Goal: Leave review/rating

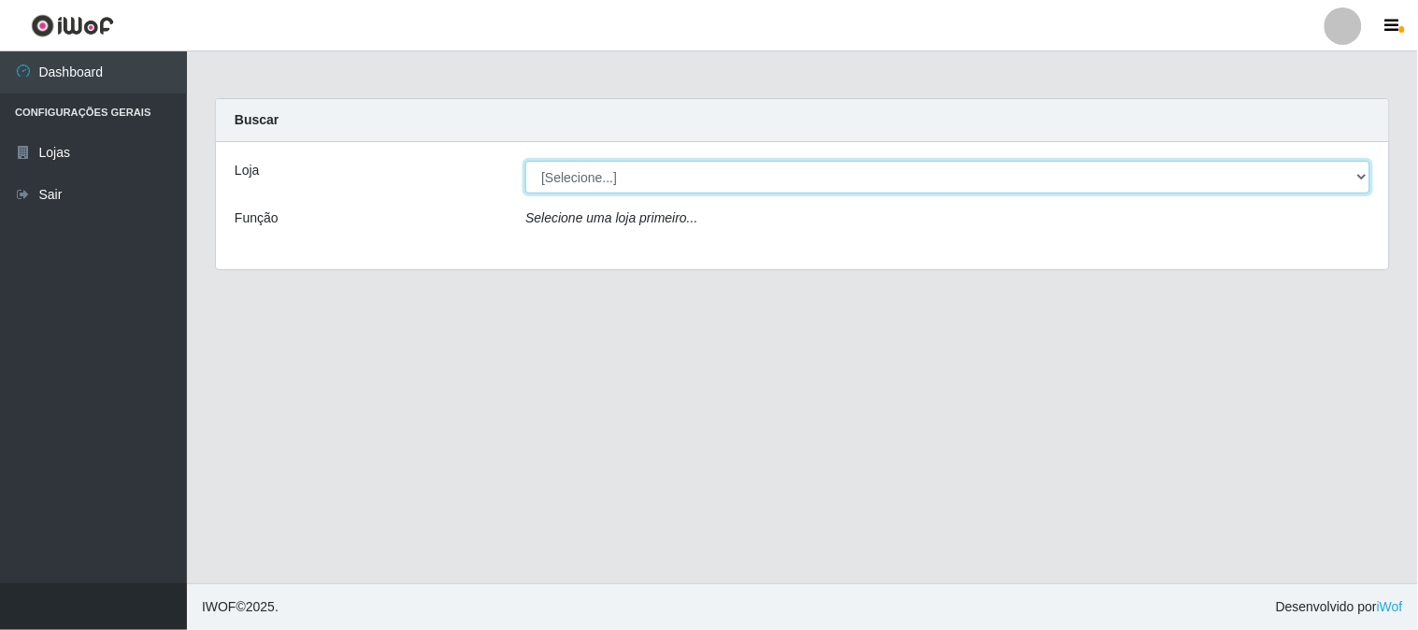
click at [714, 165] on select "[Selecione...] Super Vilton" at bounding box center [947, 177] width 845 height 33
select select "379"
click at [525, 161] on select "[Selecione...] Super Vilton" at bounding box center [947, 177] width 845 height 33
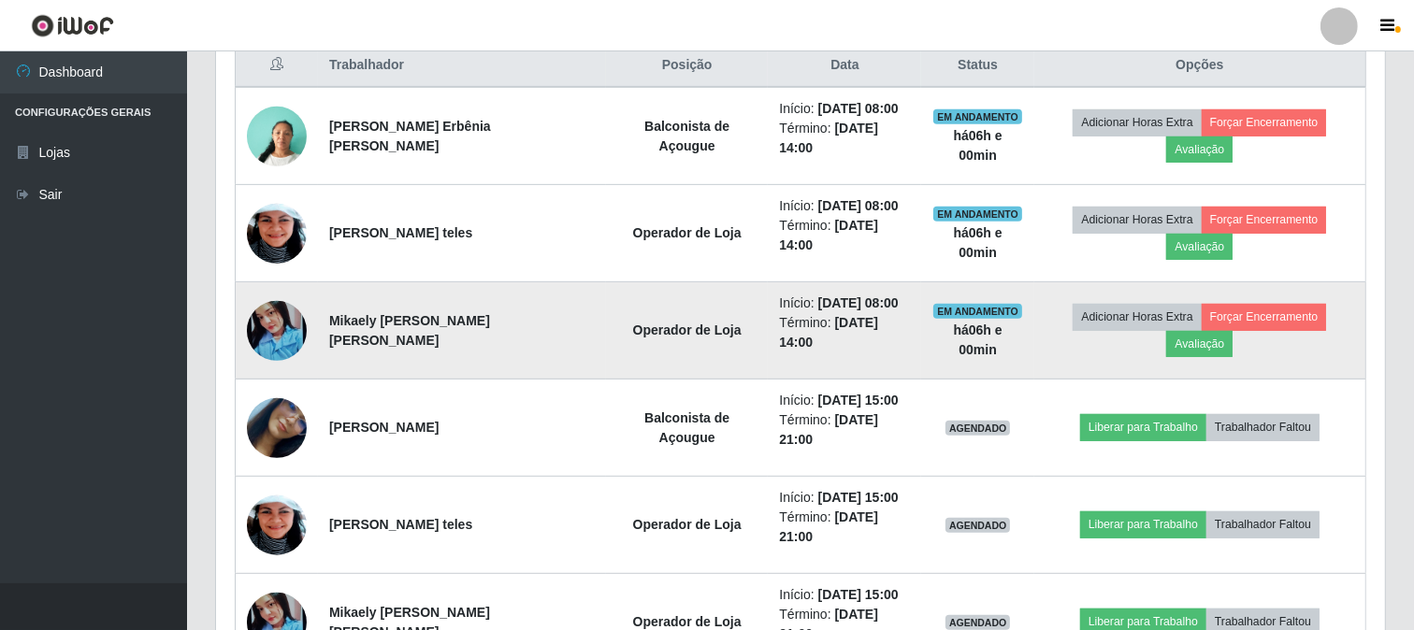
scroll to position [732, 0]
click at [1232, 331] on button "Avaliação" at bounding box center [1199, 344] width 66 height 26
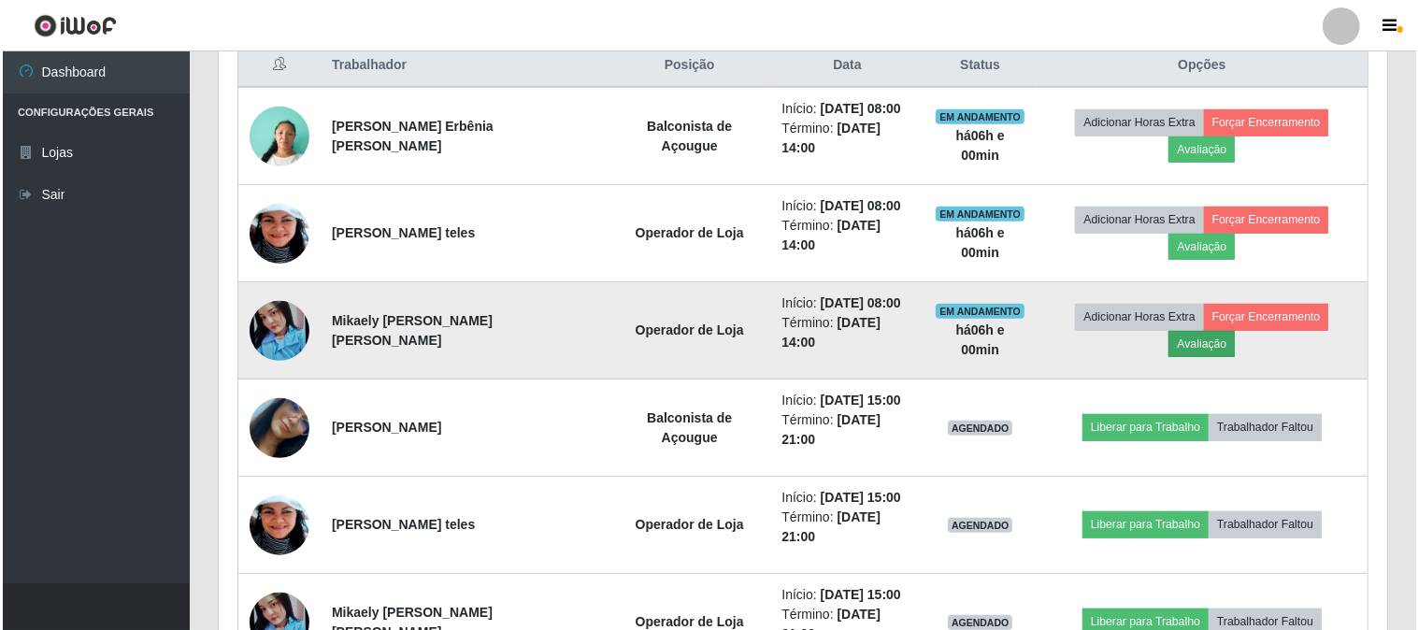
scroll to position [387, 1156]
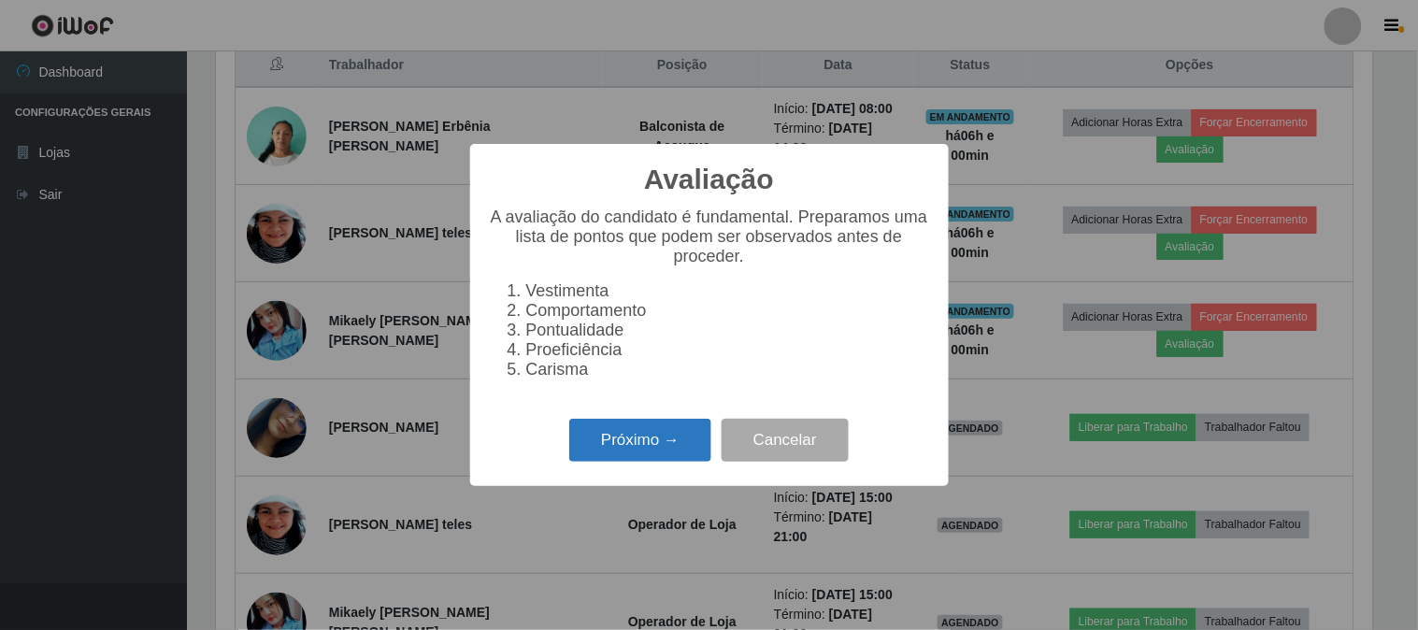
click at [625, 440] on button "Próximo →" at bounding box center [640, 441] width 142 height 44
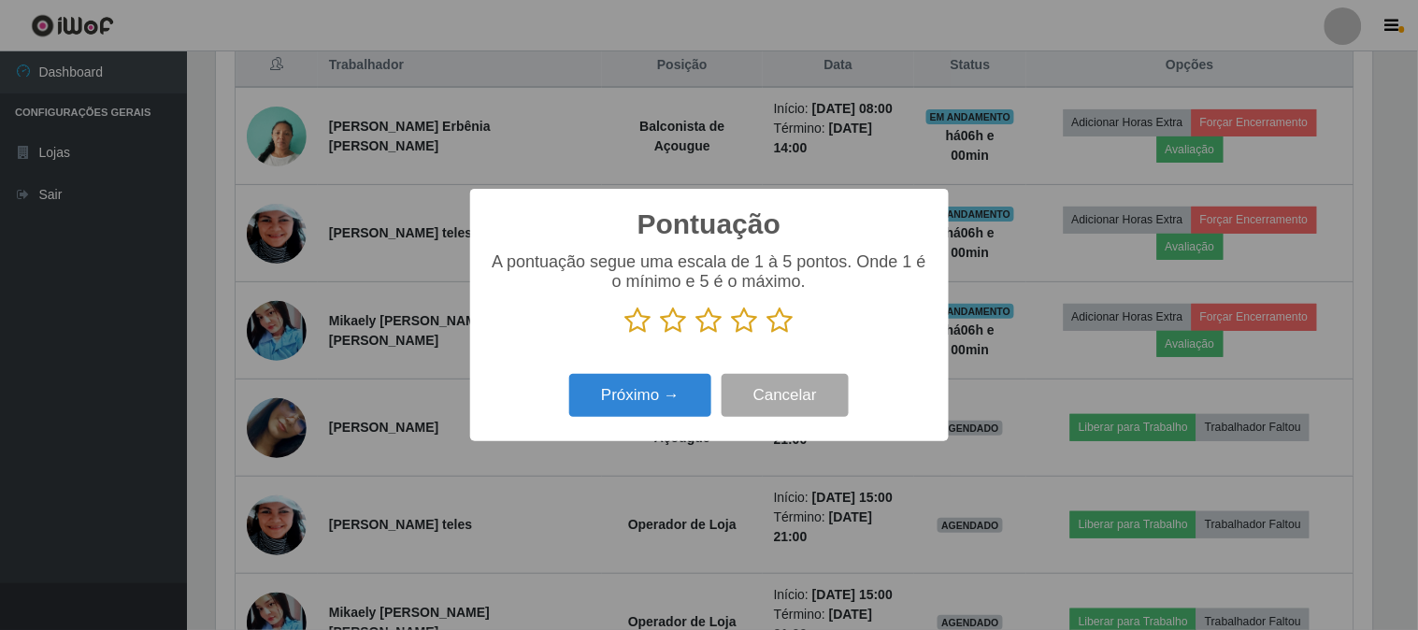
click at [789, 327] on icon at bounding box center [781, 321] width 26 height 28
click at [768, 335] on input "radio" at bounding box center [768, 335] width 0 height 0
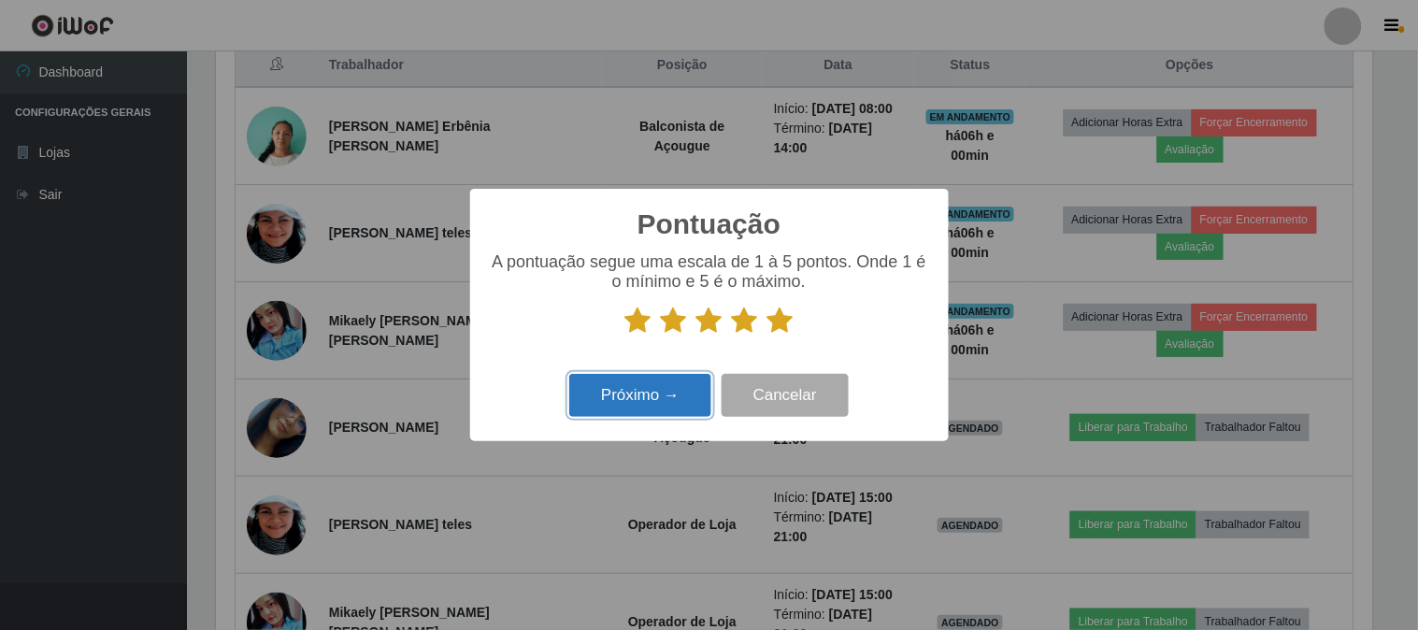
click at [673, 393] on button "Próximo →" at bounding box center [640, 396] width 142 height 44
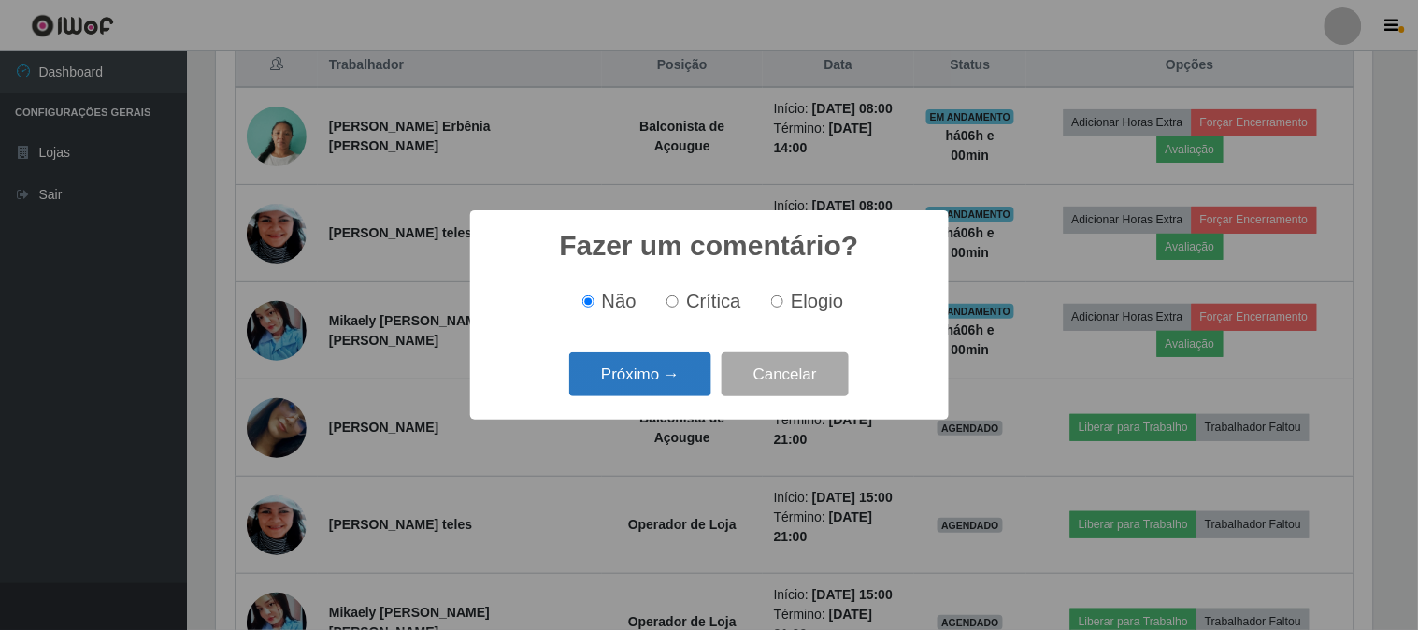
click at [664, 366] on button "Próximo →" at bounding box center [640, 374] width 142 height 44
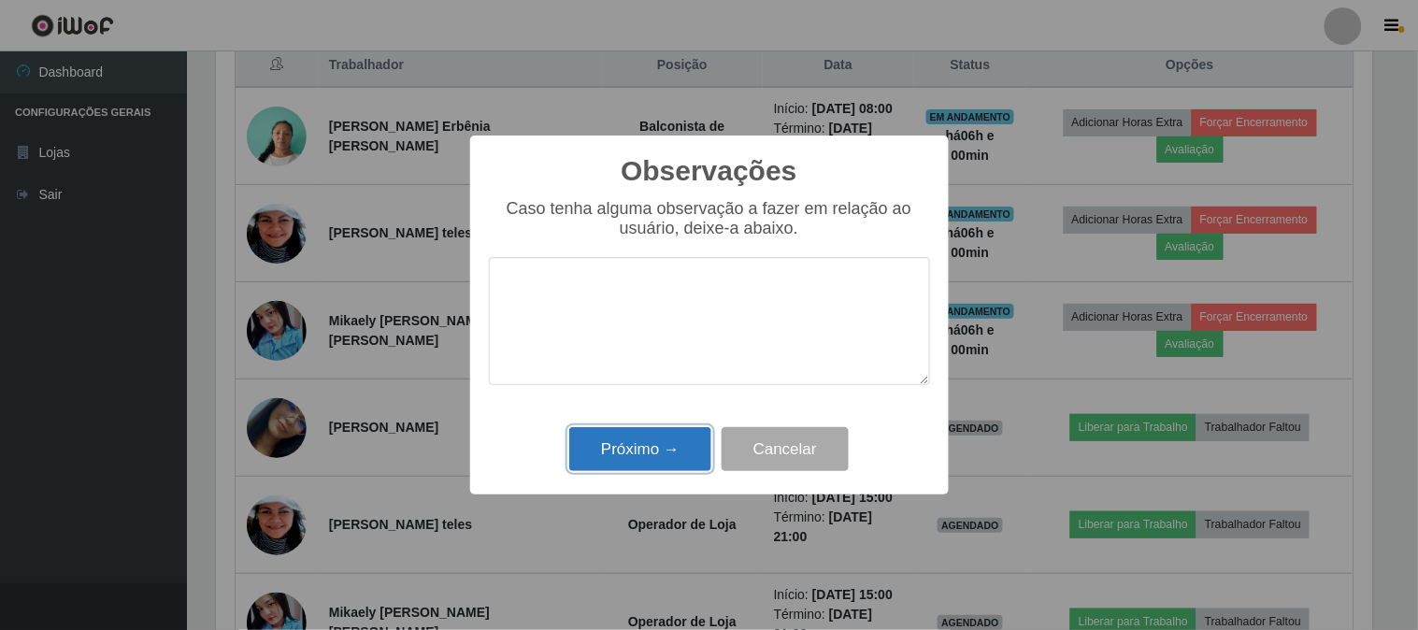
click at [653, 454] on button "Próximo →" at bounding box center [640, 449] width 142 height 44
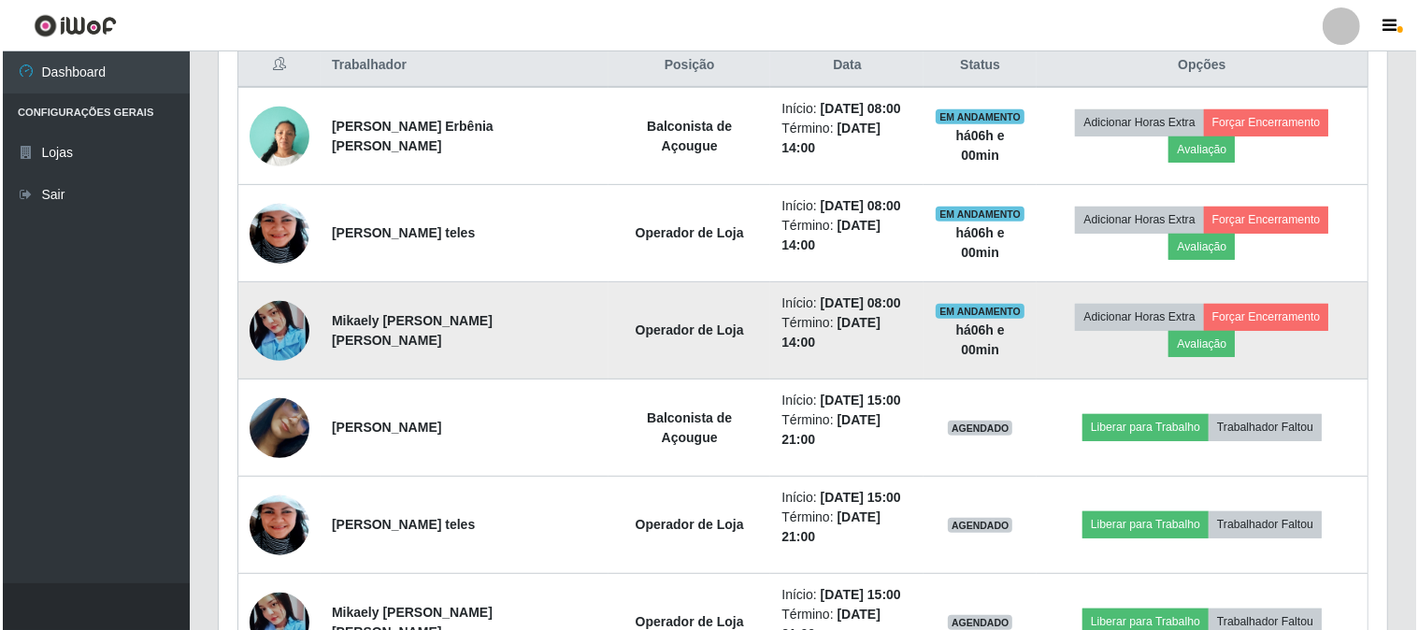
scroll to position [387, 1169]
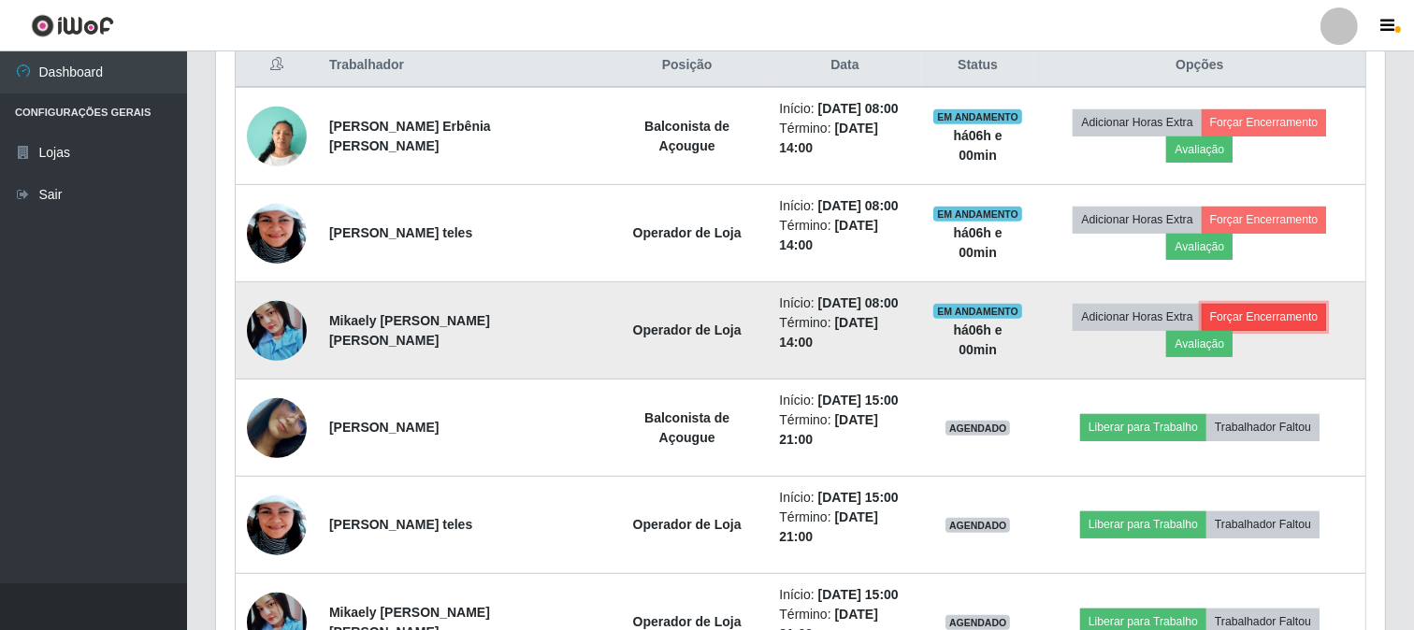
click at [1222, 304] on button "Forçar Encerramento" at bounding box center [1263, 317] width 125 height 26
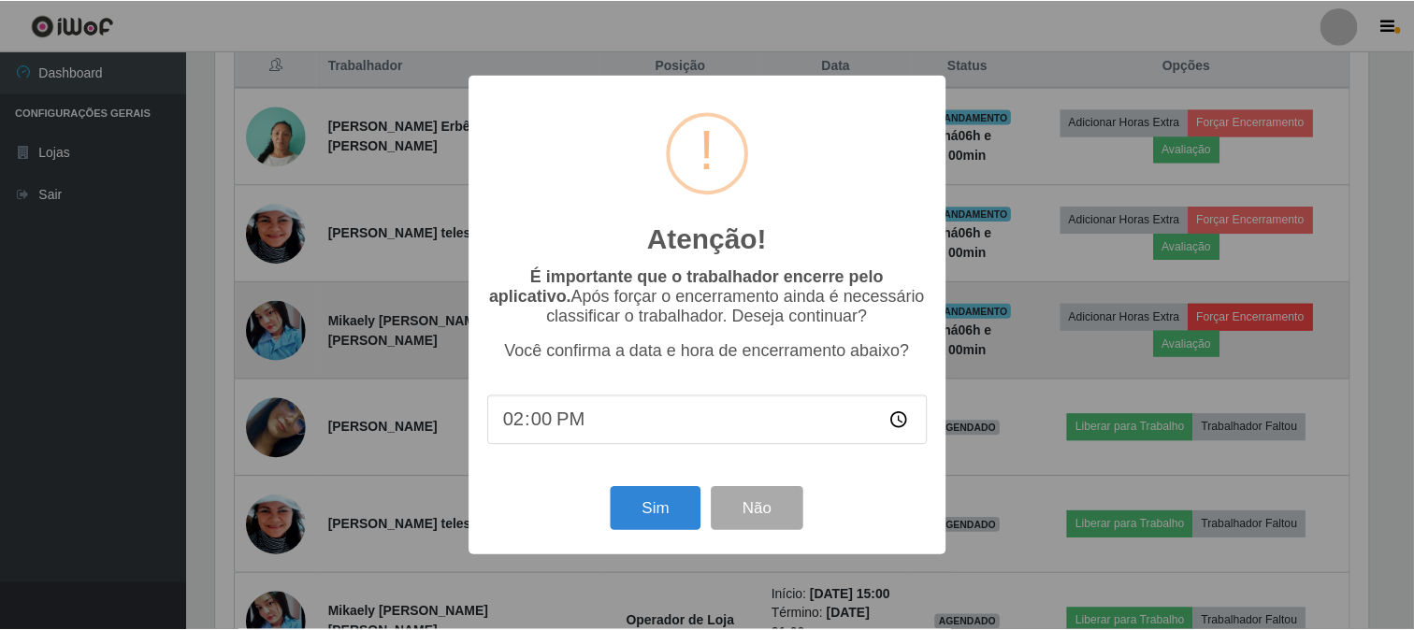
scroll to position [387, 1156]
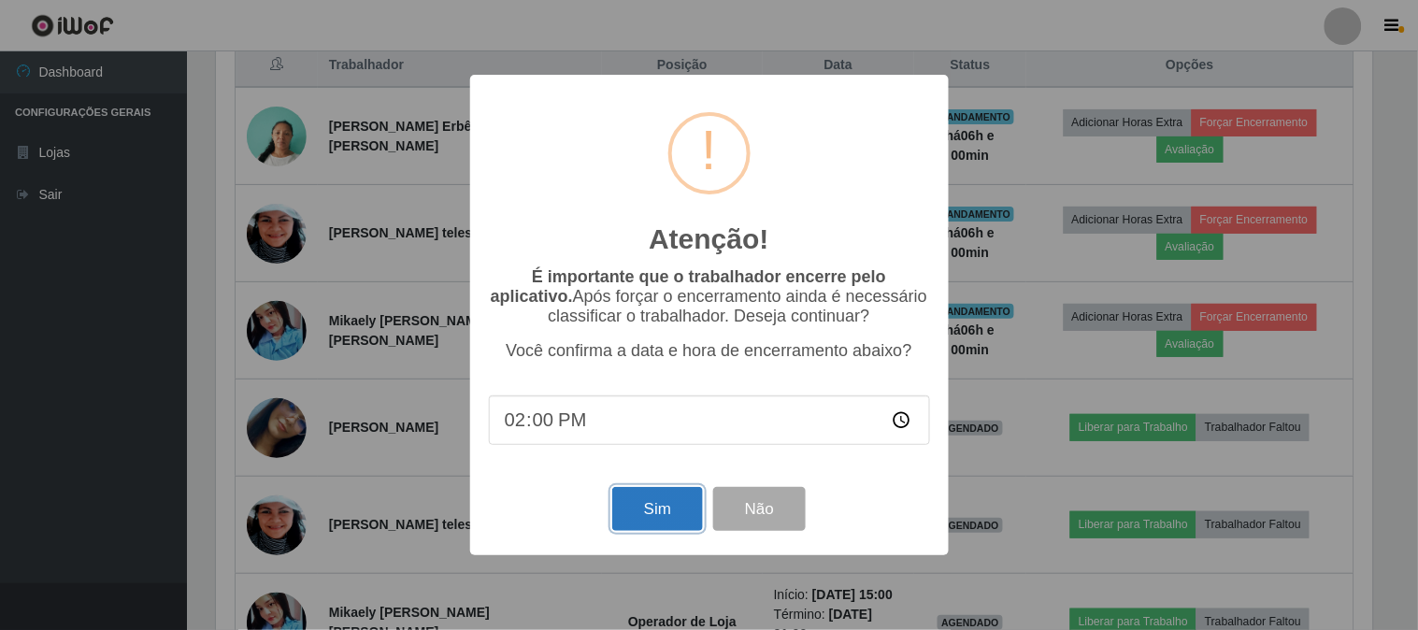
click at [668, 510] on button "Sim" at bounding box center [657, 509] width 91 height 44
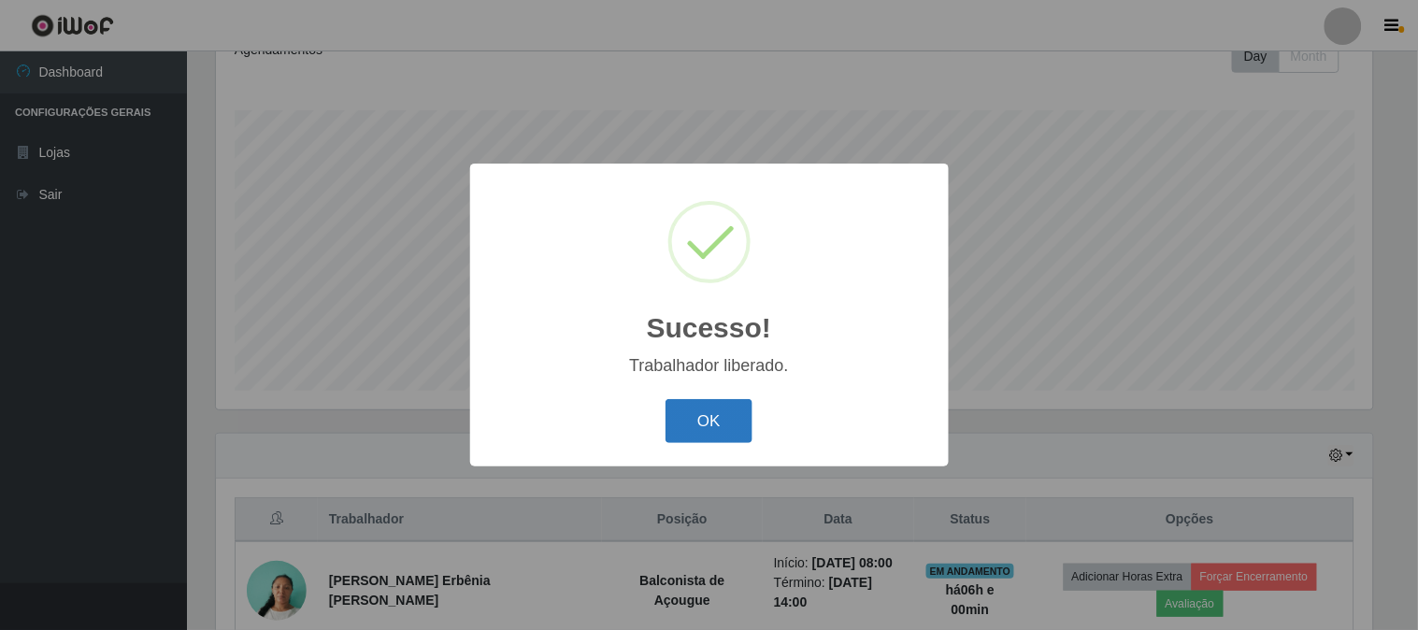
click at [722, 426] on button "OK" at bounding box center [709, 421] width 87 height 44
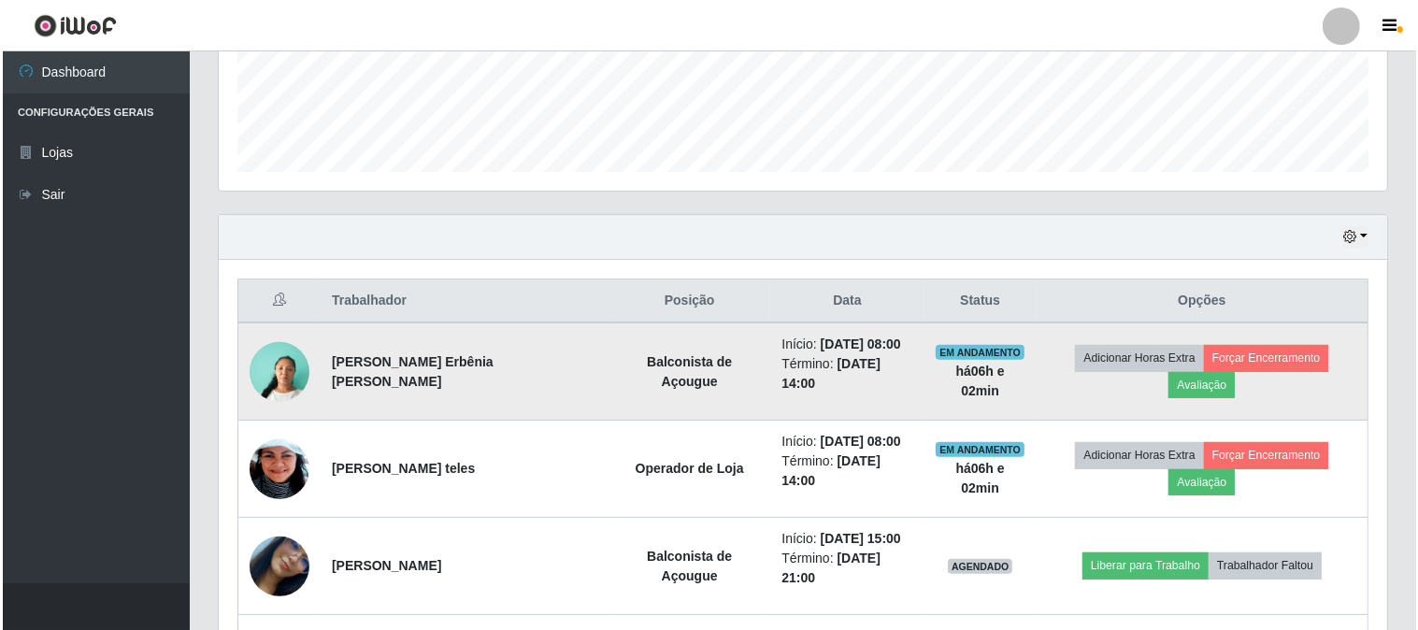
scroll to position [487, 0]
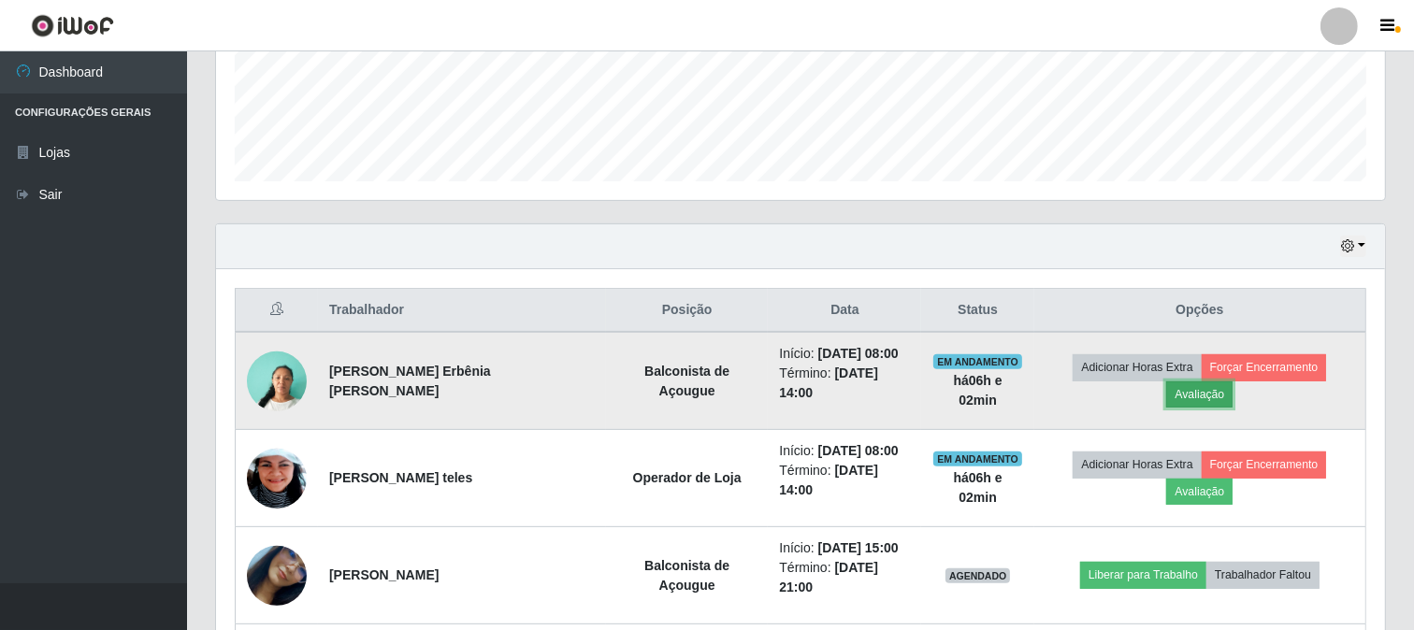
click at [1232, 381] on button "Avaliação" at bounding box center [1199, 394] width 66 height 26
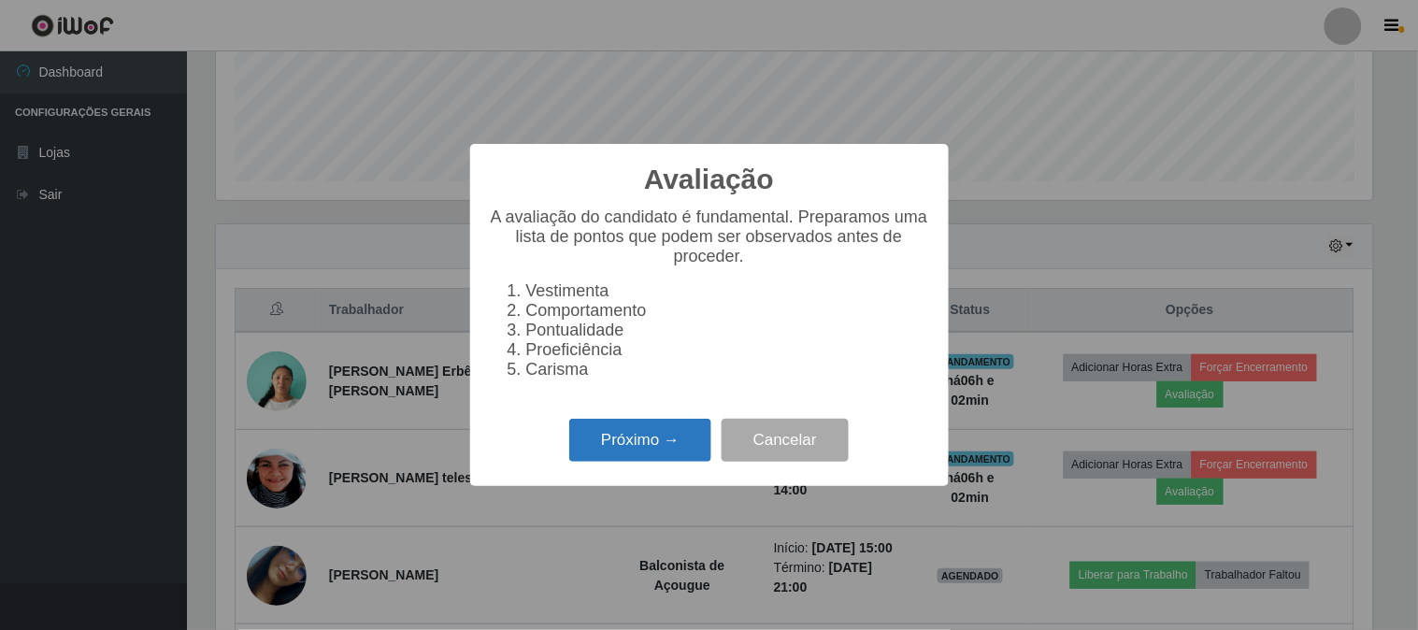
click at [630, 449] on button "Próximo →" at bounding box center [640, 441] width 142 height 44
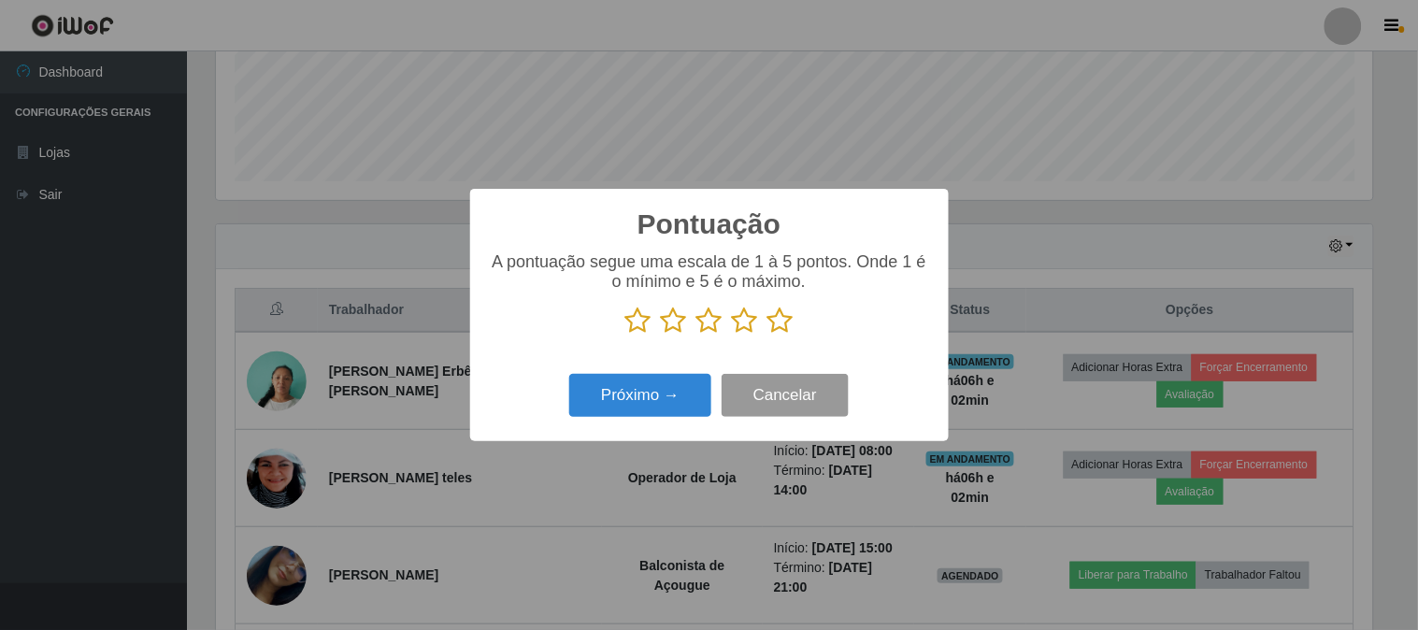
scroll to position [934502, 933733]
click at [785, 323] on icon at bounding box center [781, 321] width 26 height 28
click at [768, 335] on input "radio" at bounding box center [768, 335] width 0 height 0
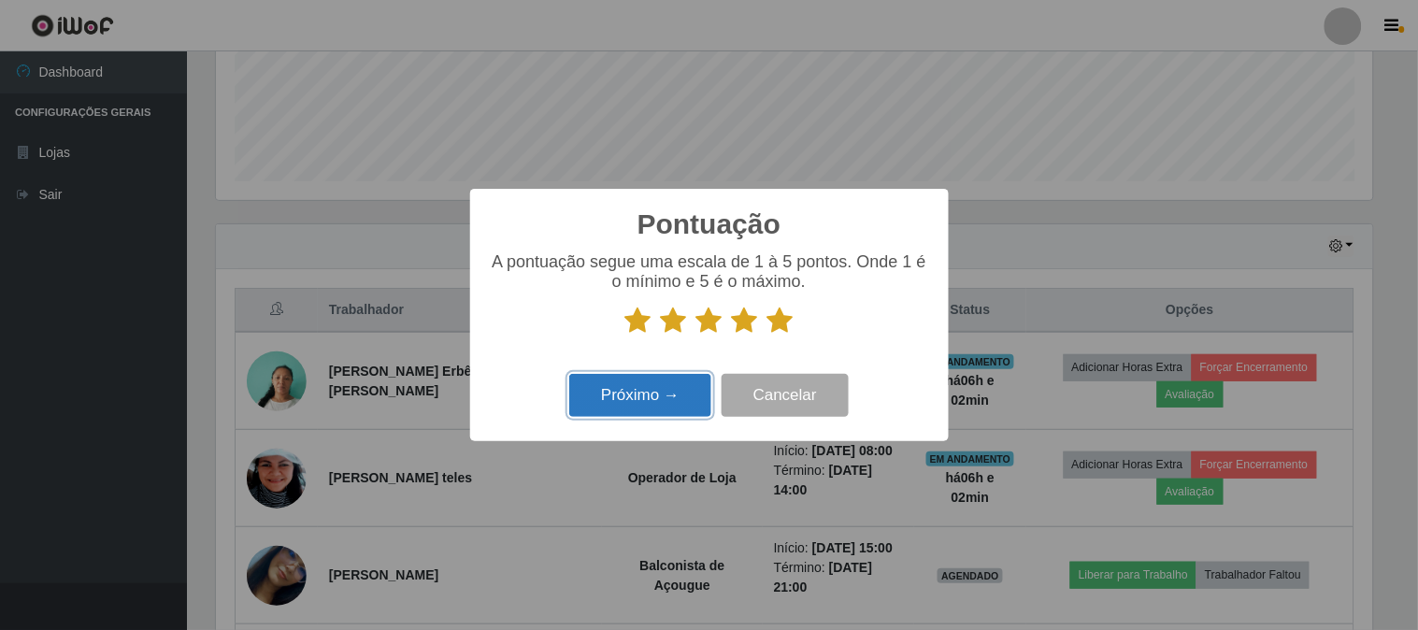
click at [649, 411] on button "Próximo →" at bounding box center [640, 396] width 142 height 44
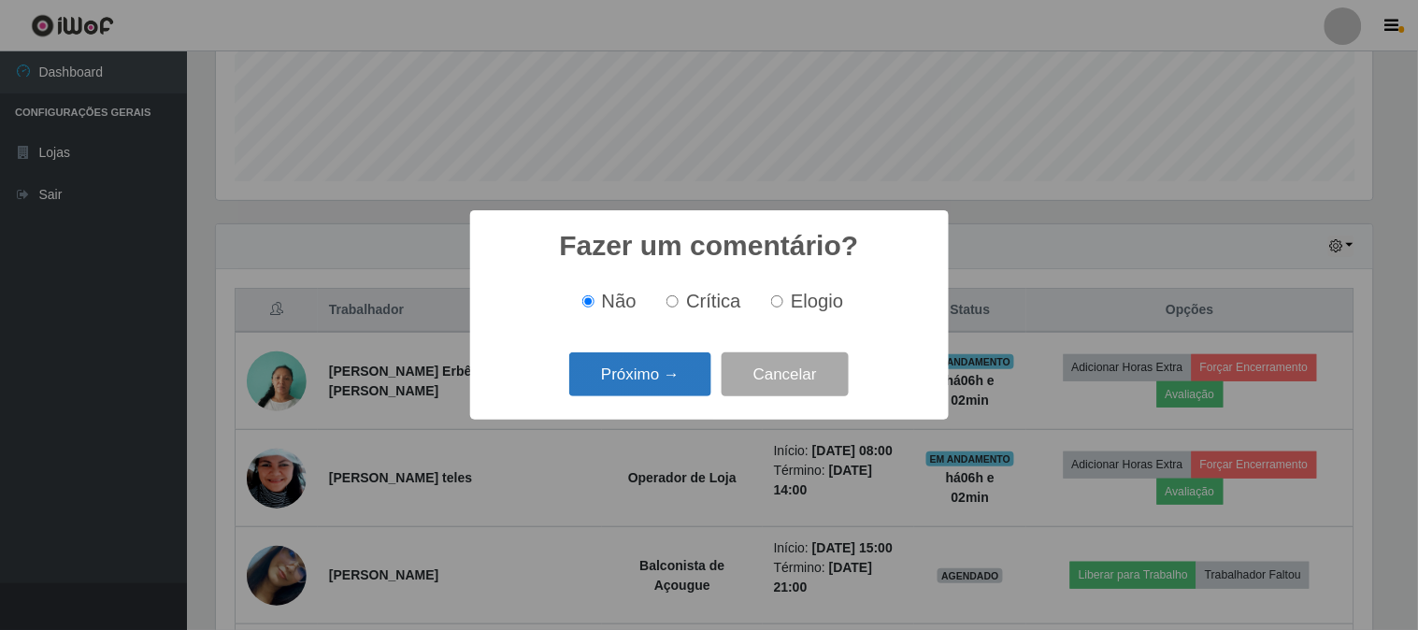
click at [650, 371] on button "Próximo →" at bounding box center [640, 374] width 142 height 44
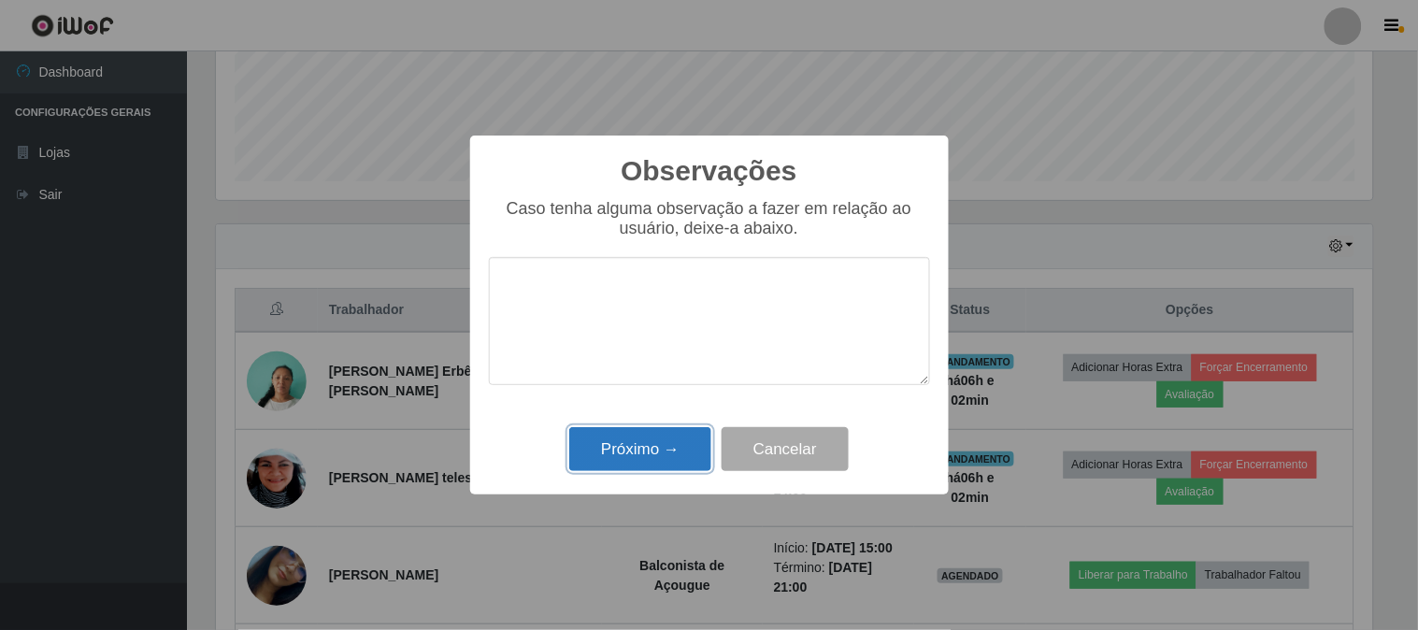
click at [639, 447] on button "Próximo →" at bounding box center [640, 449] width 142 height 44
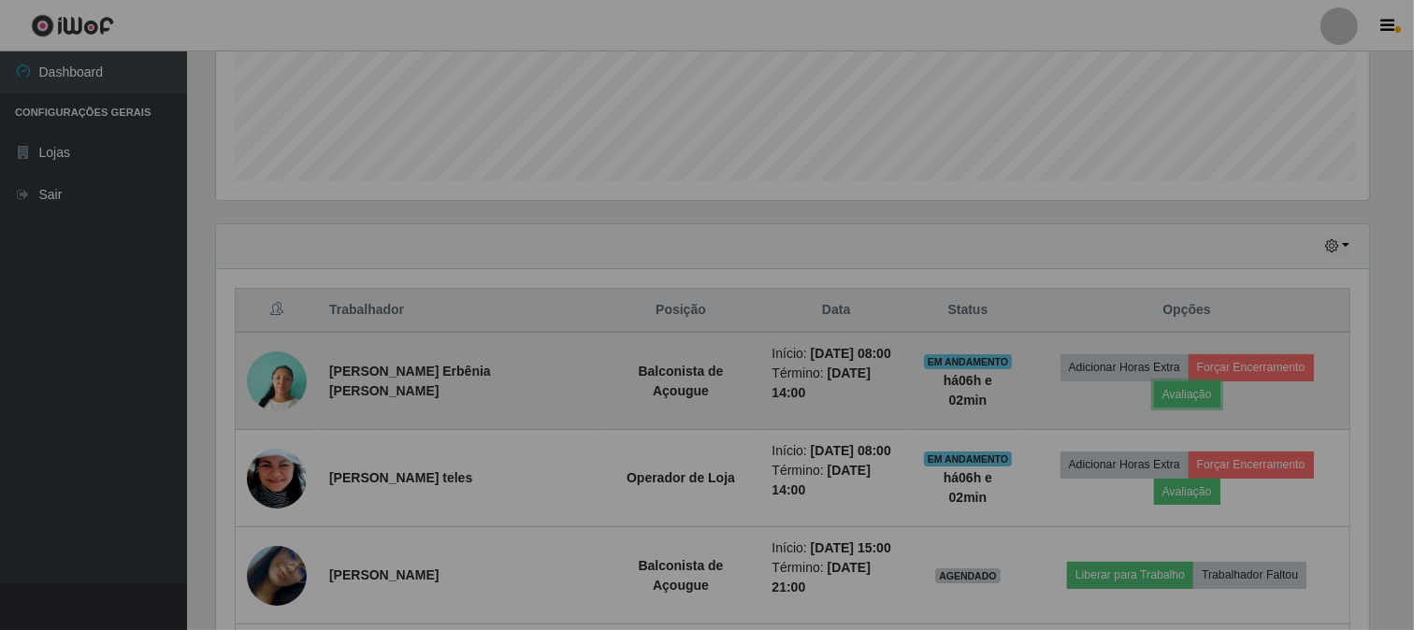
scroll to position [387, 1169]
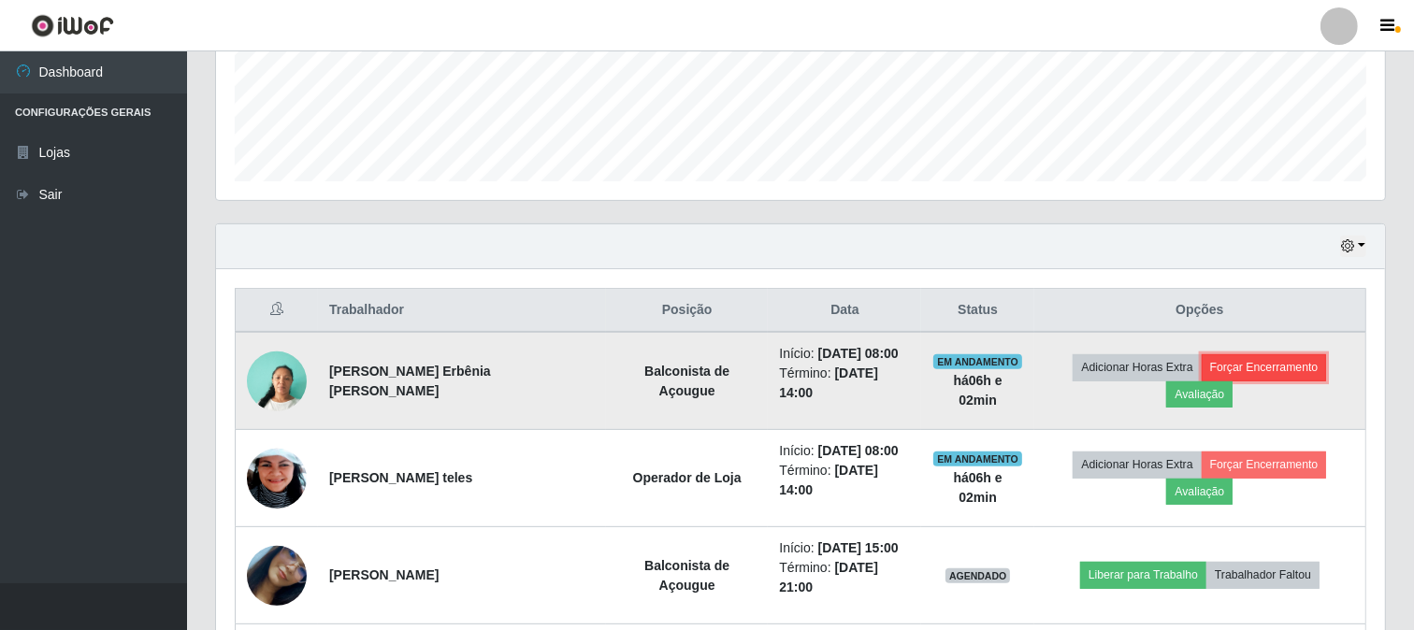
click at [1201, 379] on button "Forçar Encerramento" at bounding box center [1263, 367] width 125 height 26
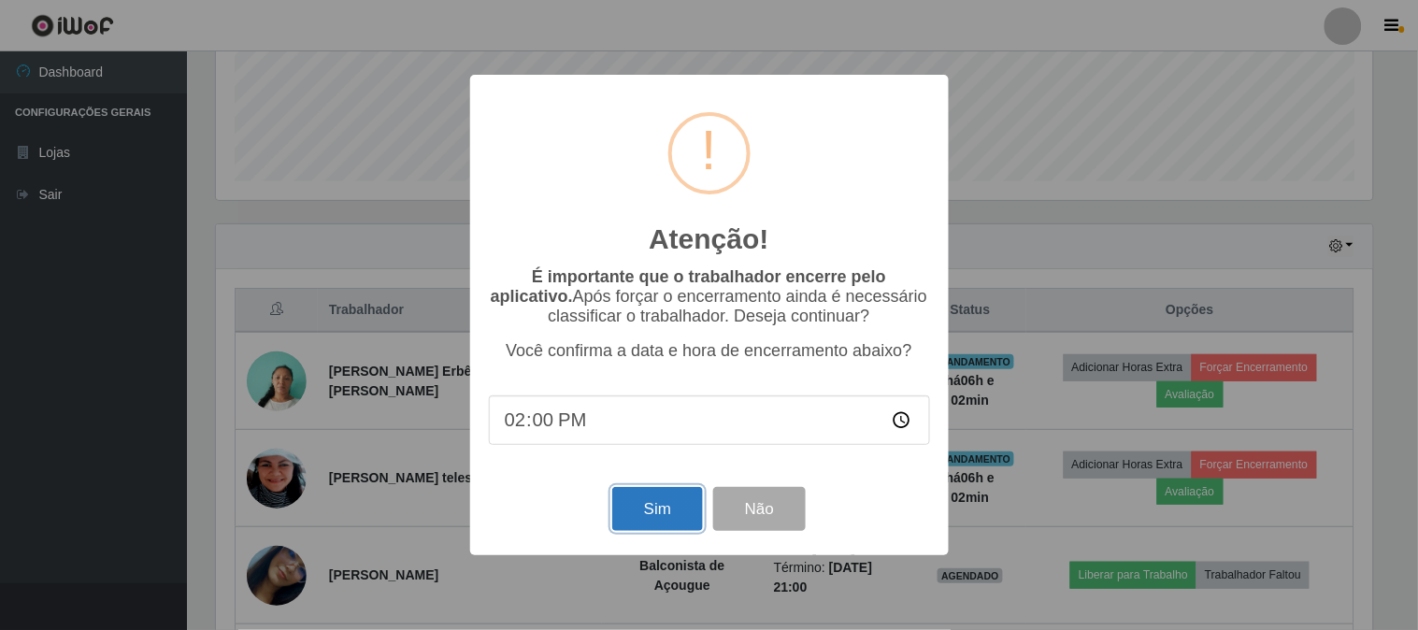
click at [668, 522] on button "Sim" at bounding box center [657, 509] width 91 height 44
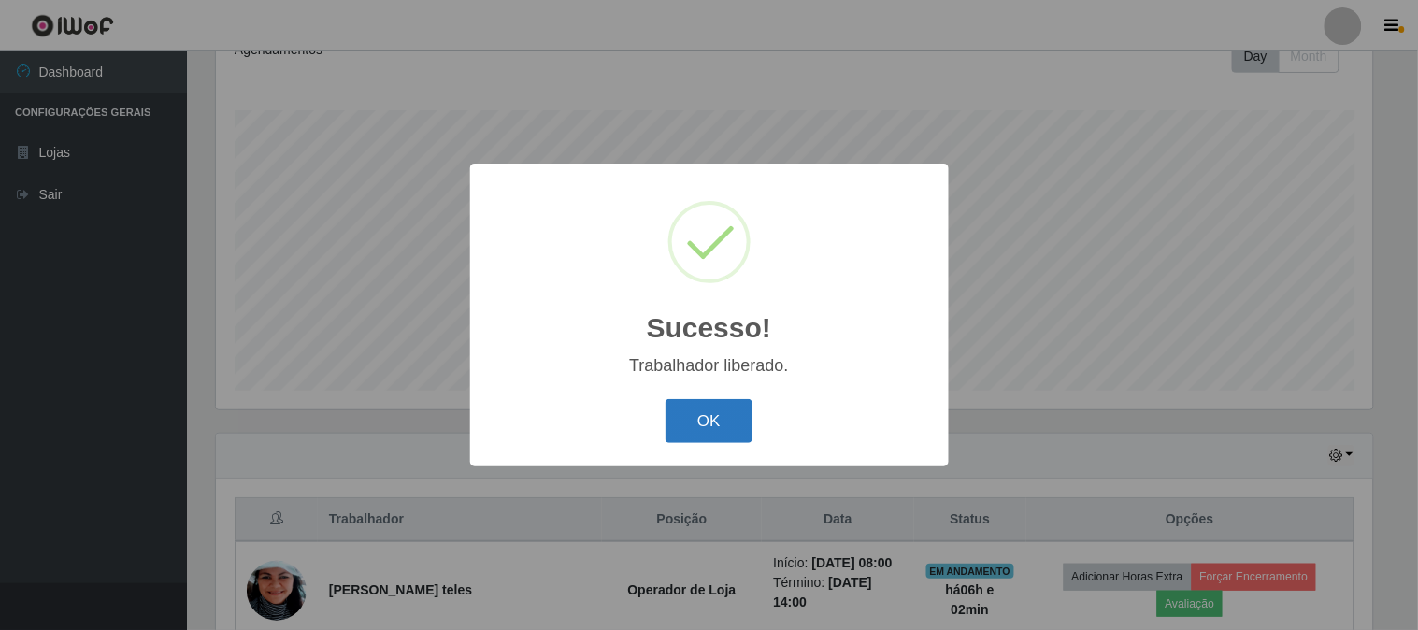
click at [703, 442] on button "OK" at bounding box center [709, 421] width 87 height 44
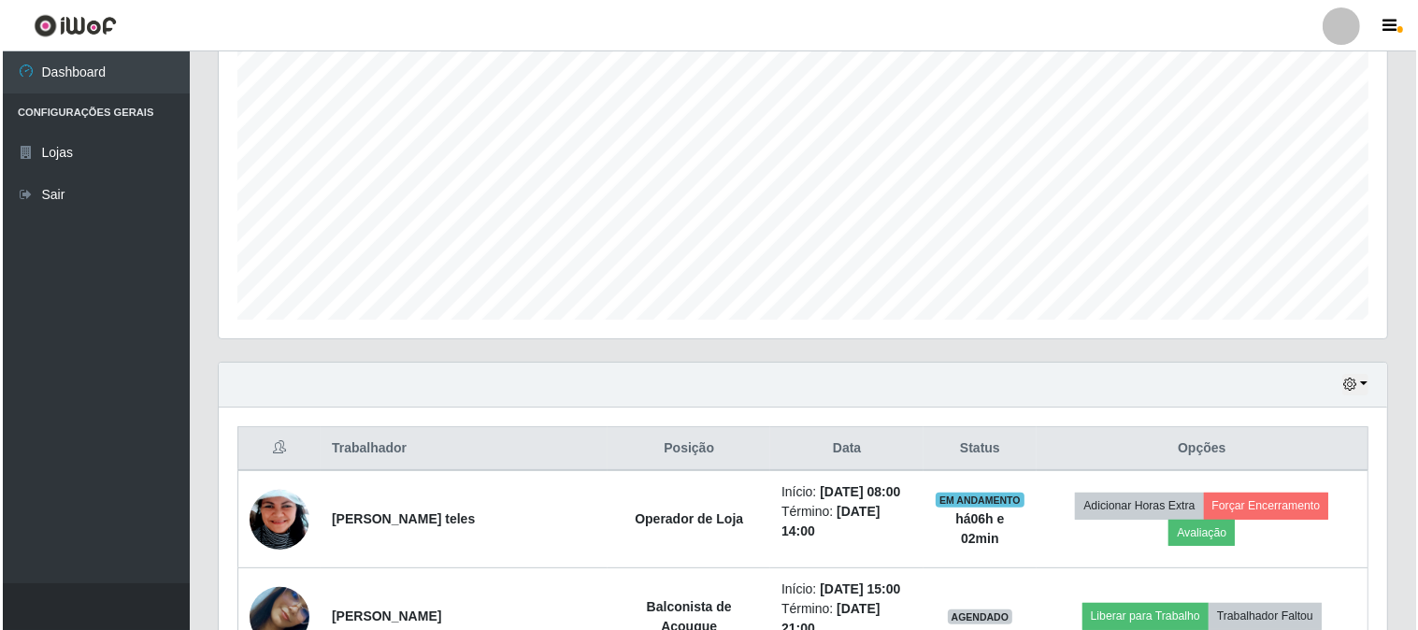
scroll to position [387, 1169]
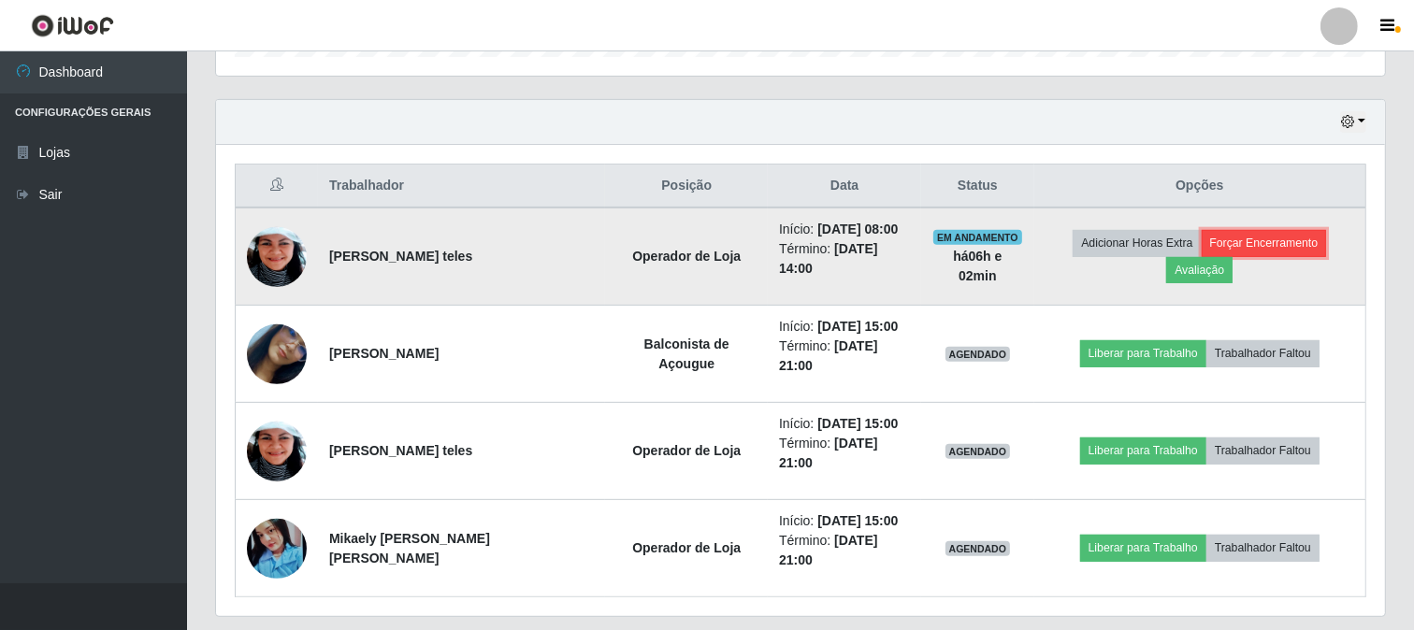
click at [1240, 251] on button "Forçar Encerramento" at bounding box center [1263, 243] width 125 height 26
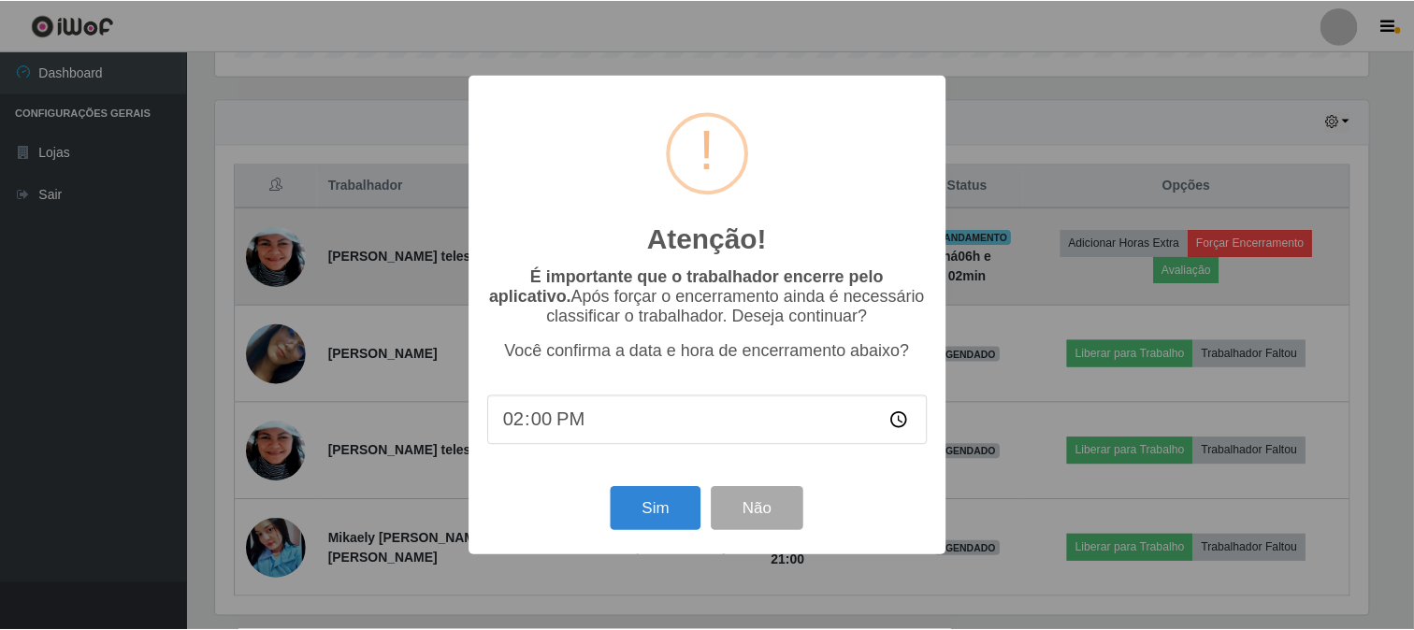
scroll to position [387, 1156]
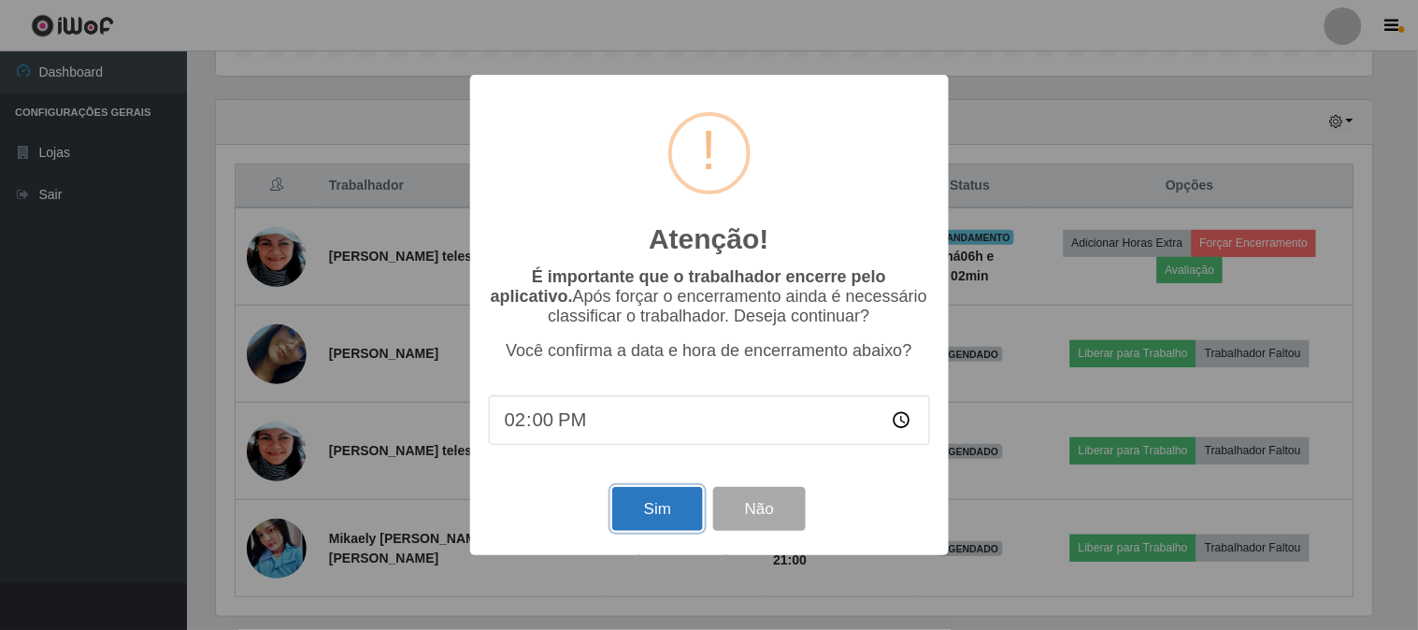
click at [687, 514] on button "Sim" at bounding box center [657, 509] width 91 height 44
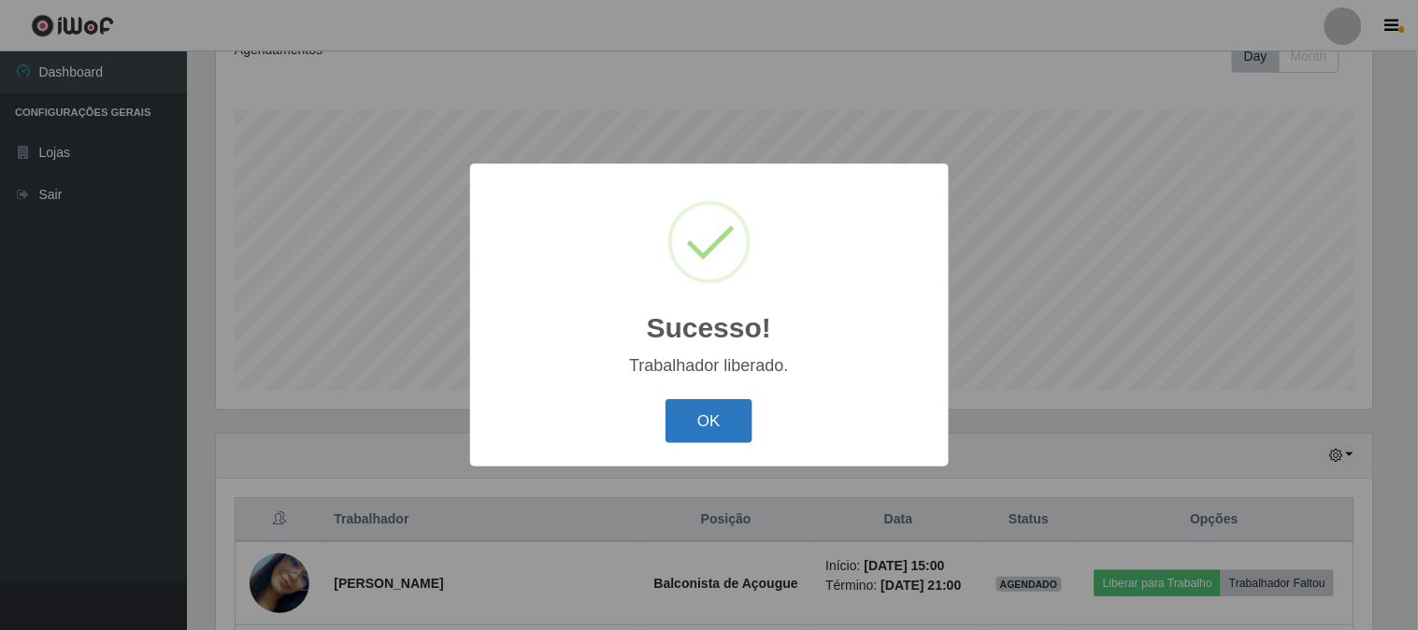
click at [709, 409] on button "OK" at bounding box center [709, 421] width 87 height 44
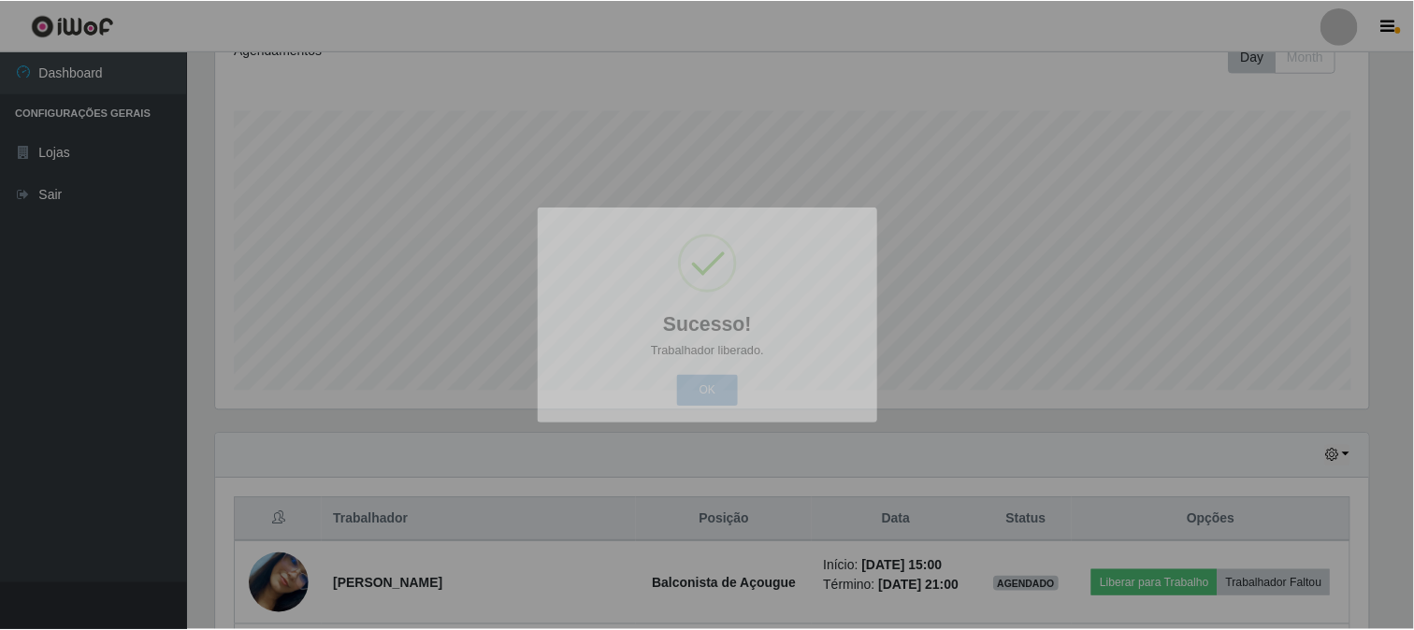
scroll to position [387, 1169]
